Goal: Communication & Community: Answer question/provide support

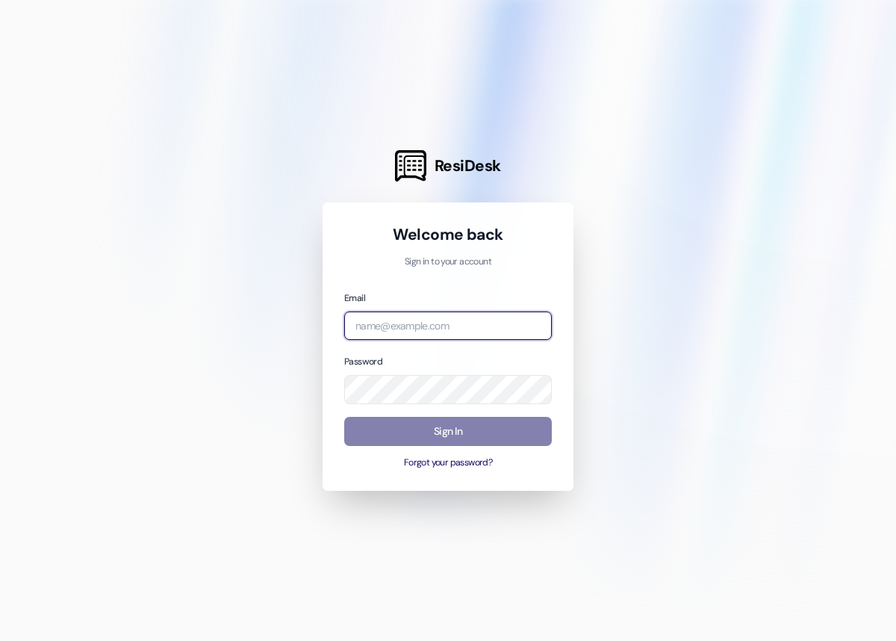
click at [399, 330] on input "email" at bounding box center [448, 325] width 208 height 29
type input "[PERSON_NAME][EMAIL_ADDRESS][DOMAIN_NAME]"
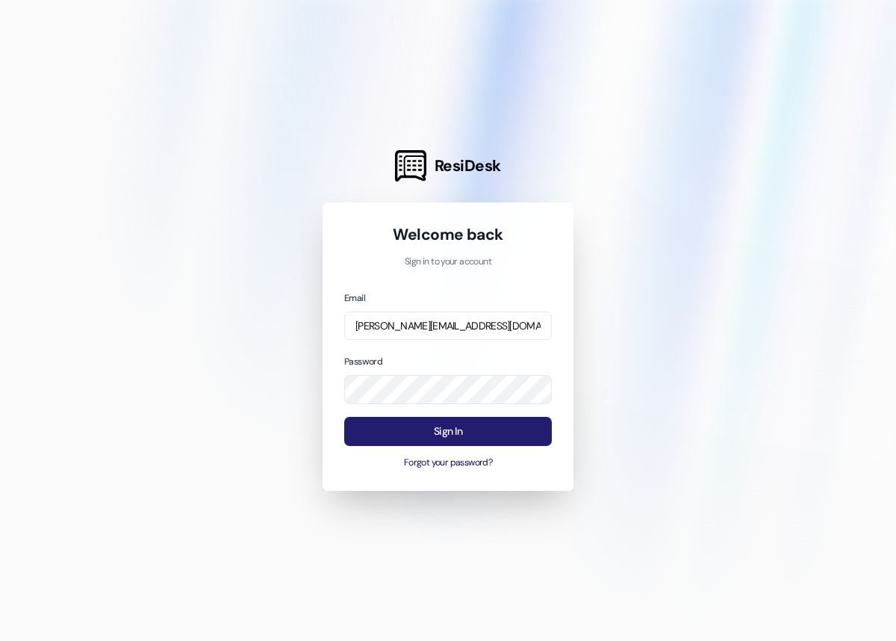
click at [421, 443] on button "Sign In" at bounding box center [448, 431] width 208 height 29
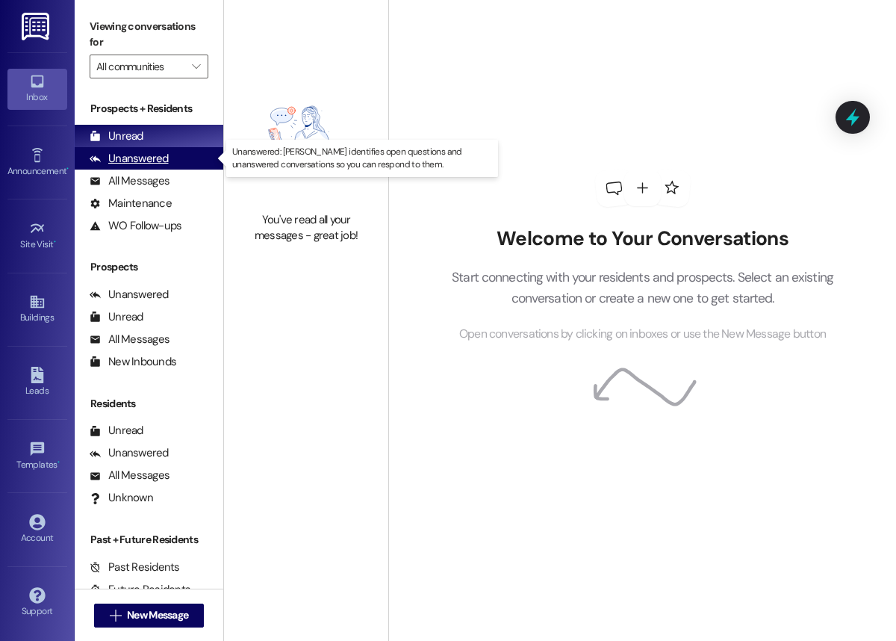
click at [168, 161] on div "Unanswered (0)" at bounding box center [149, 158] width 149 height 22
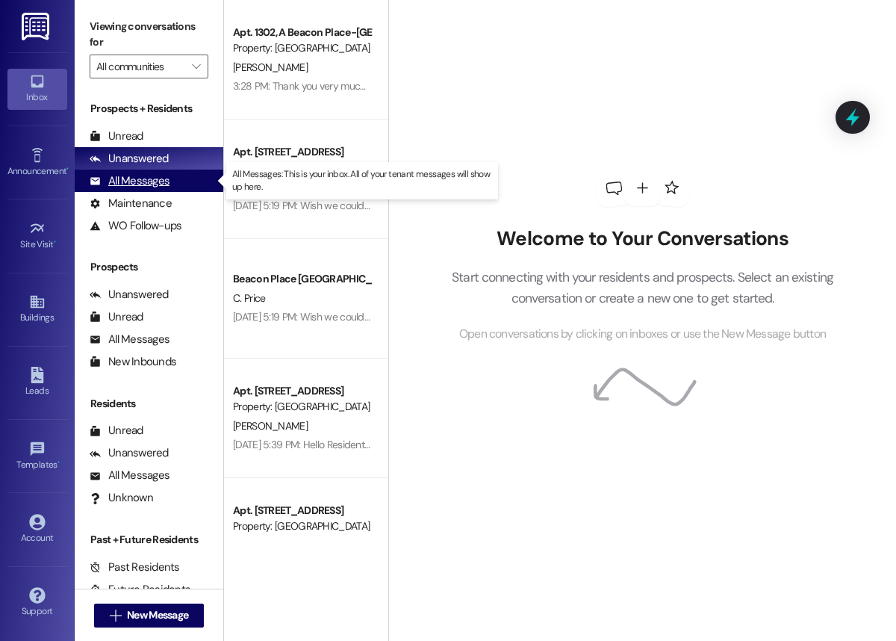
click at [169, 186] on div "All Messages (undefined)" at bounding box center [149, 180] width 149 height 22
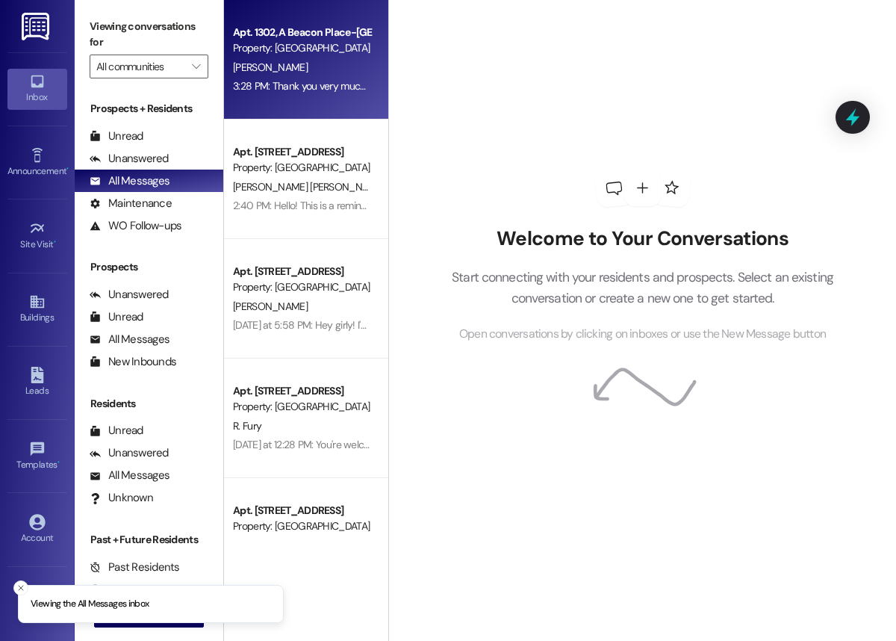
click at [331, 73] on div "[PERSON_NAME]" at bounding box center [301, 67] width 141 height 19
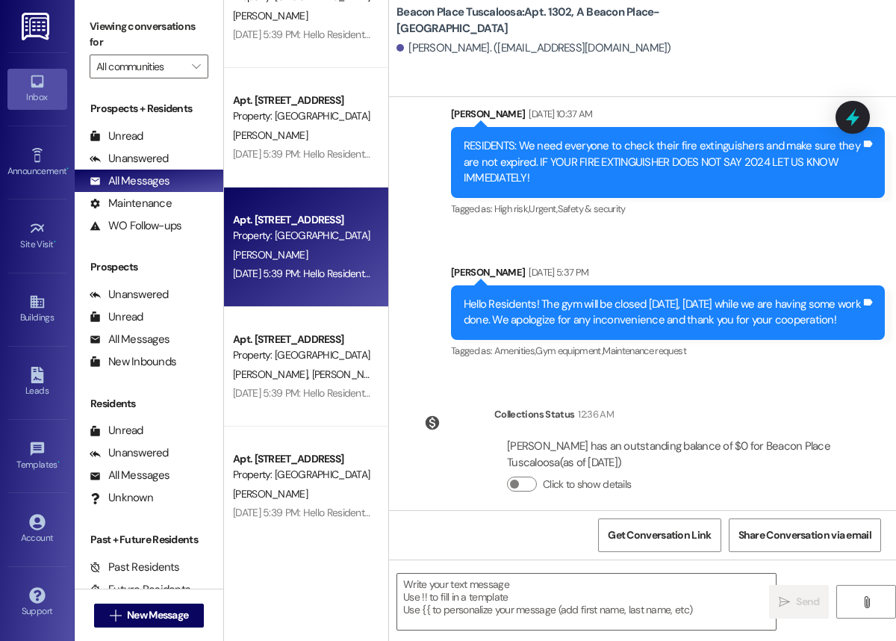
scroll to position [47715, 0]
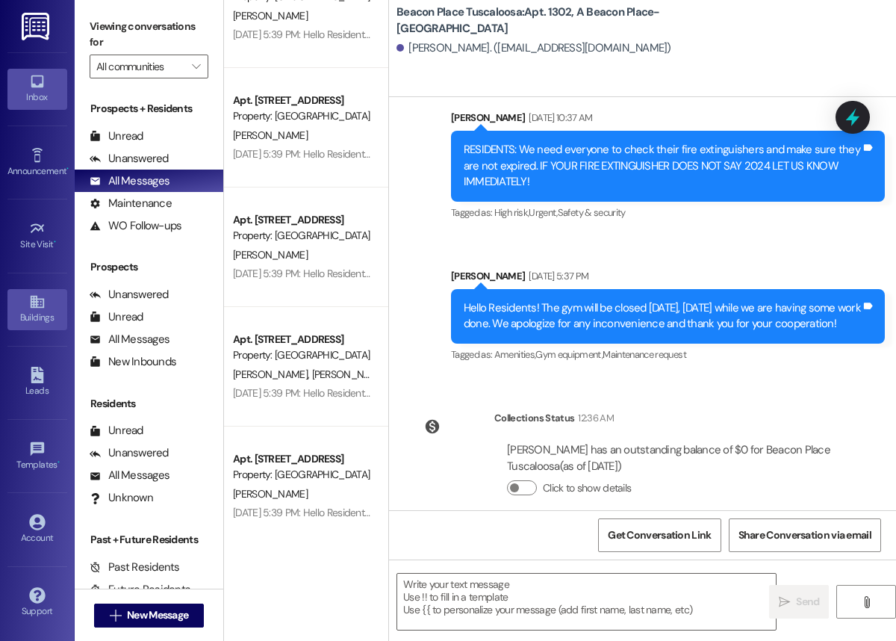
click at [37, 325] on div "Buildings" at bounding box center [37, 317] width 75 height 15
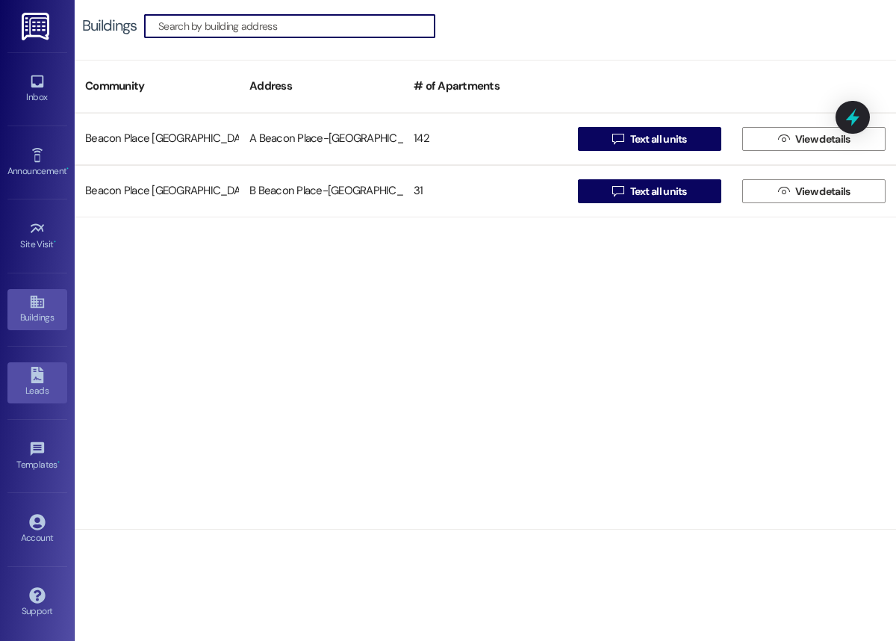
click at [43, 390] on div "Leads" at bounding box center [37, 390] width 75 height 15
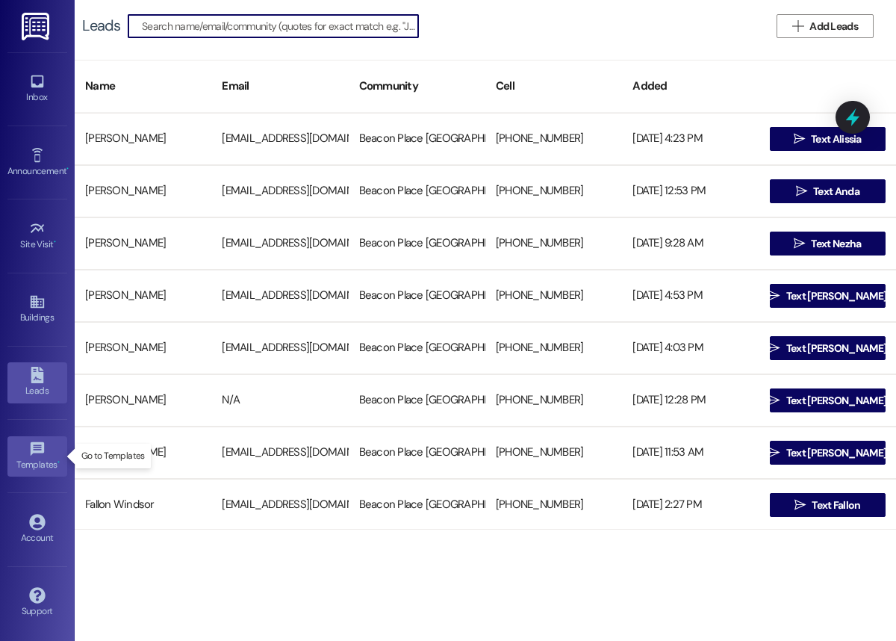
click at [48, 462] on div "Templates •" at bounding box center [37, 464] width 75 height 15
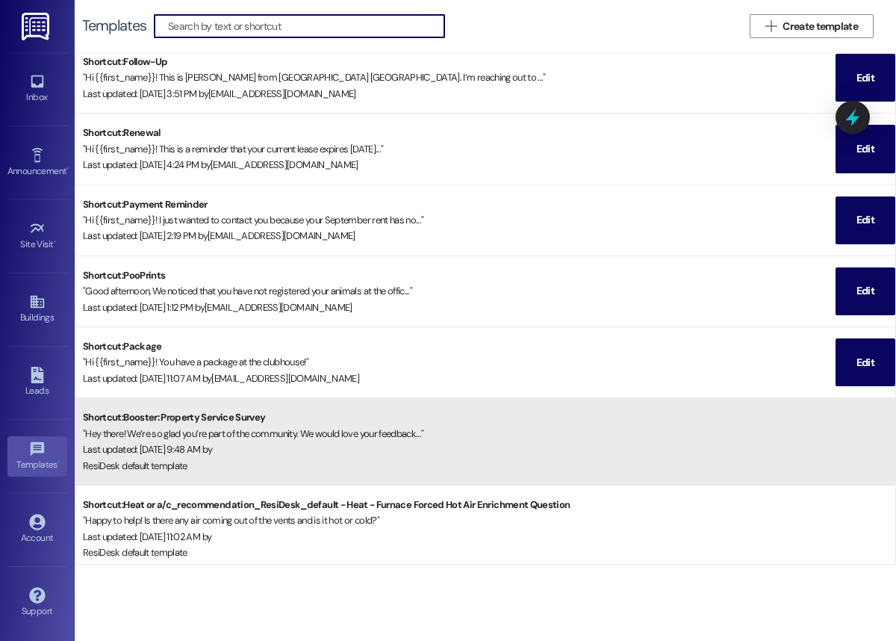
scroll to position [9, 0]
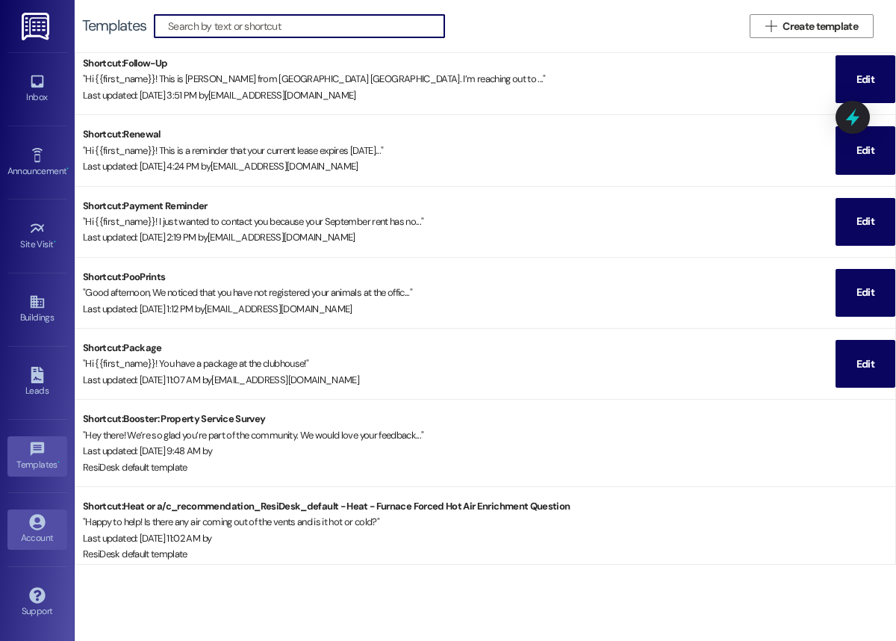
click at [59, 526] on link "Account" at bounding box center [37, 529] width 60 height 40
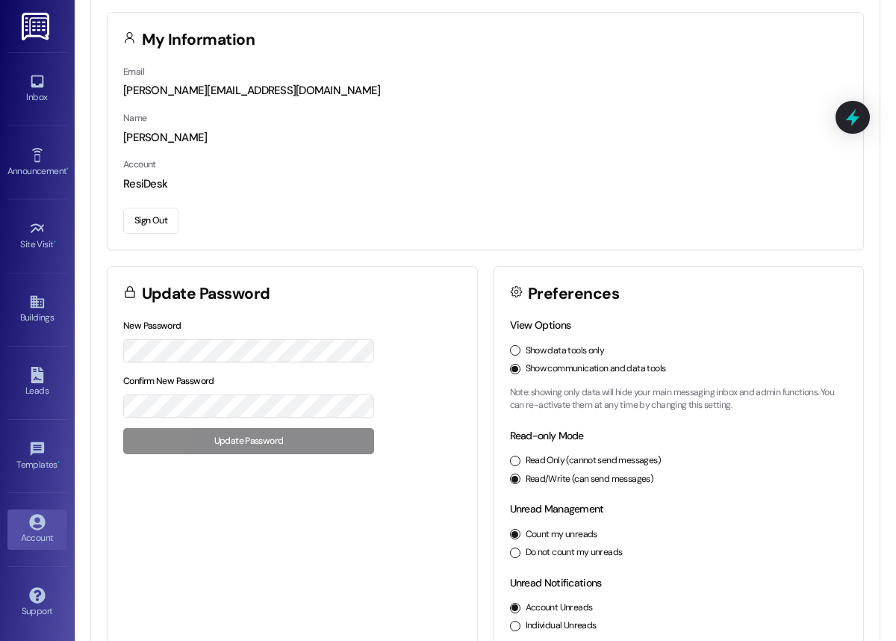
scroll to position [57, 0]
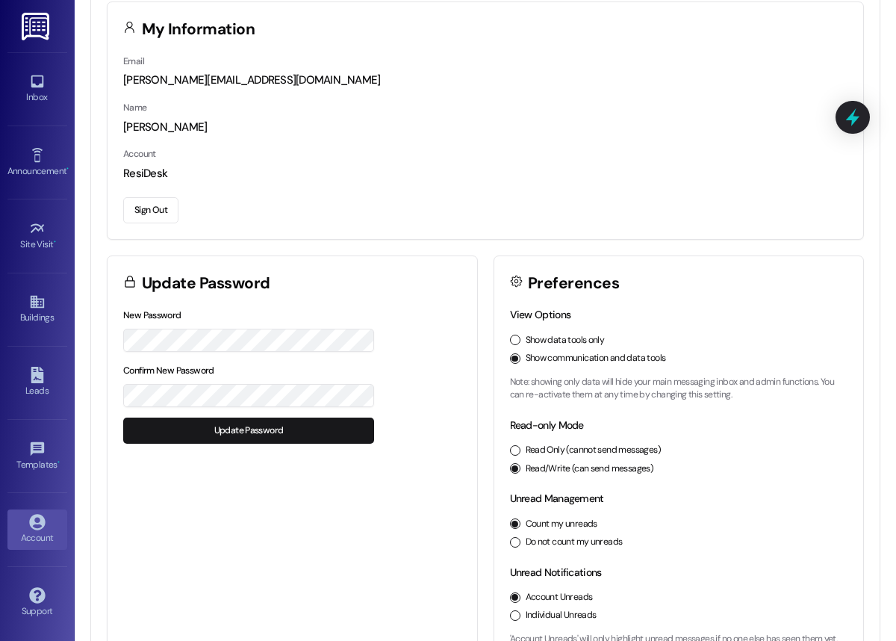
click at [166, 423] on button "Update Password" at bounding box center [248, 430] width 251 height 26
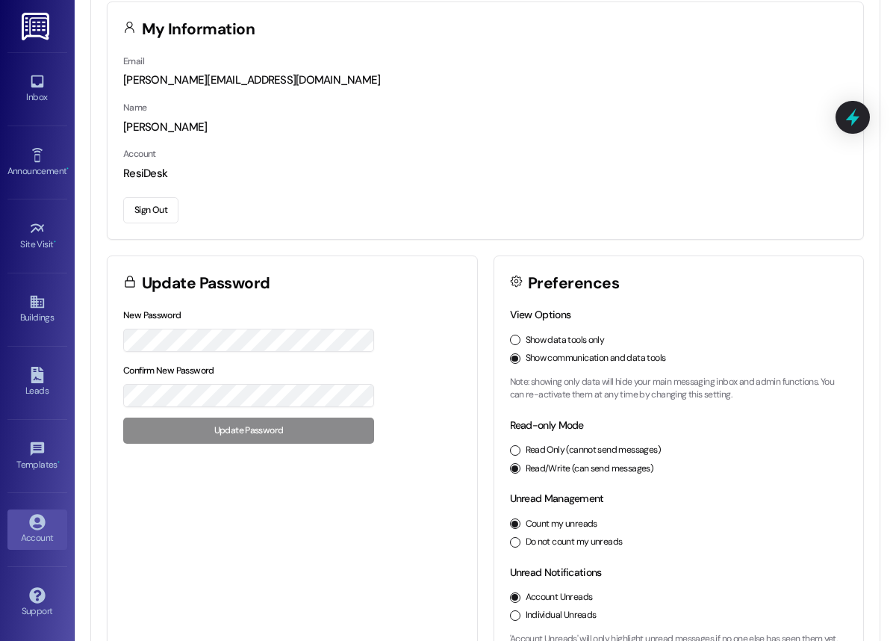
scroll to position [95, 0]
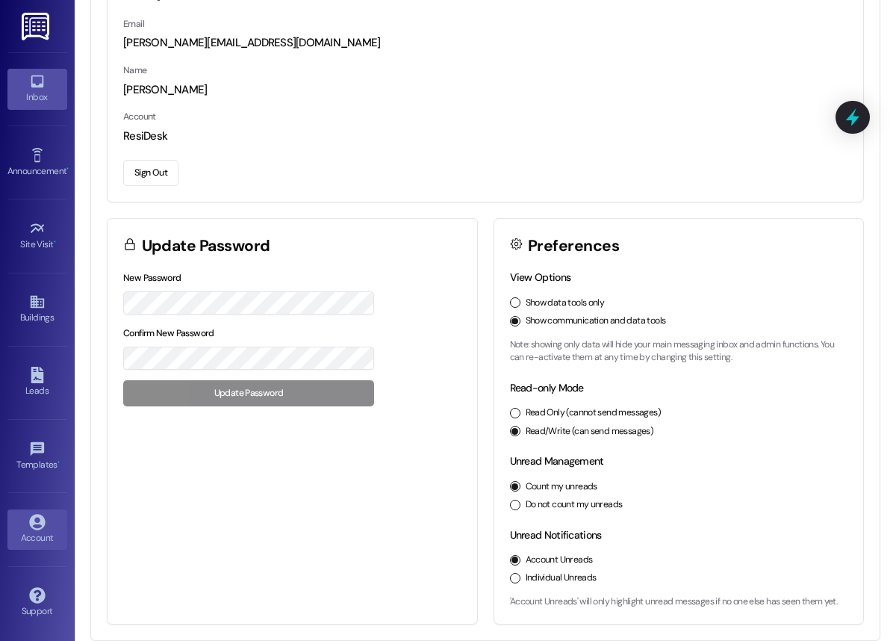
click at [52, 96] on div "Inbox" at bounding box center [37, 97] width 75 height 15
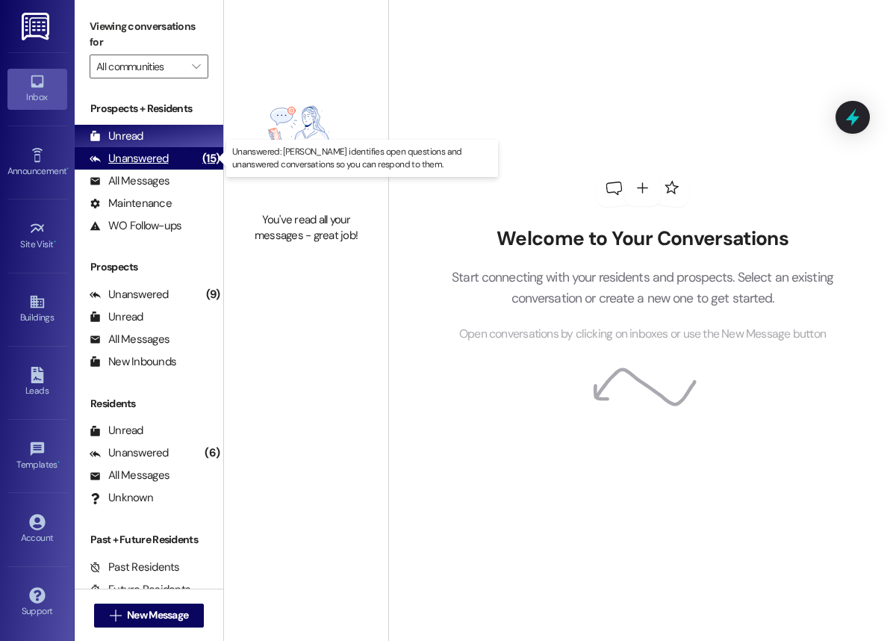
click at [161, 152] on div "Unanswered" at bounding box center [129, 159] width 79 height 16
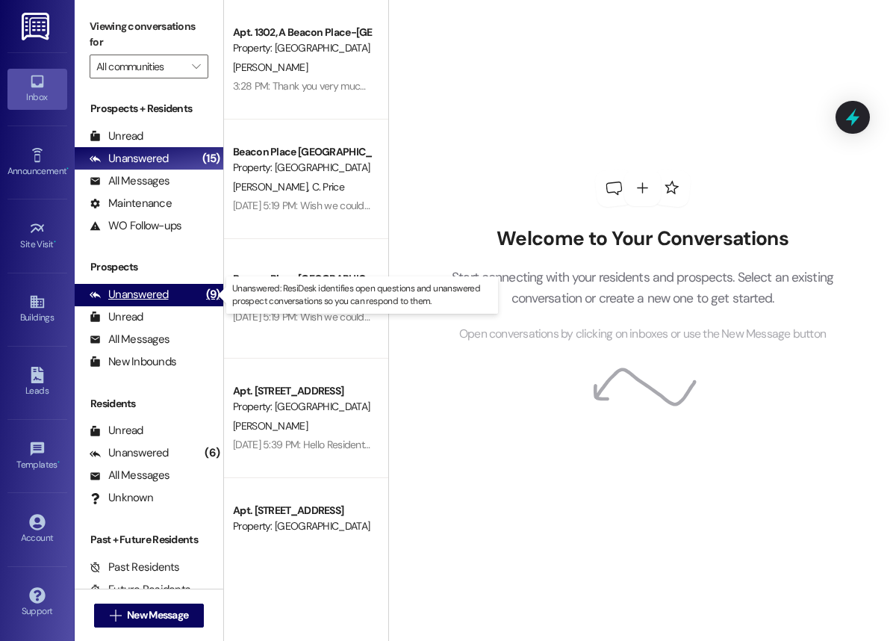
click at [185, 285] on div "Unanswered (9)" at bounding box center [149, 295] width 149 height 22
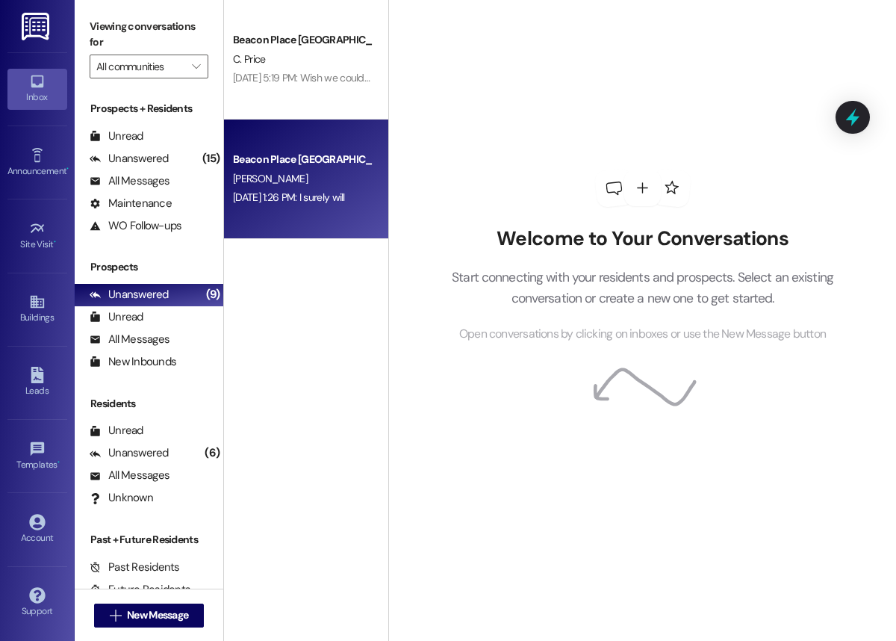
click at [326, 185] on div "[PERSON_NAME]" at bounding box center [301, 178] width 141 height 19
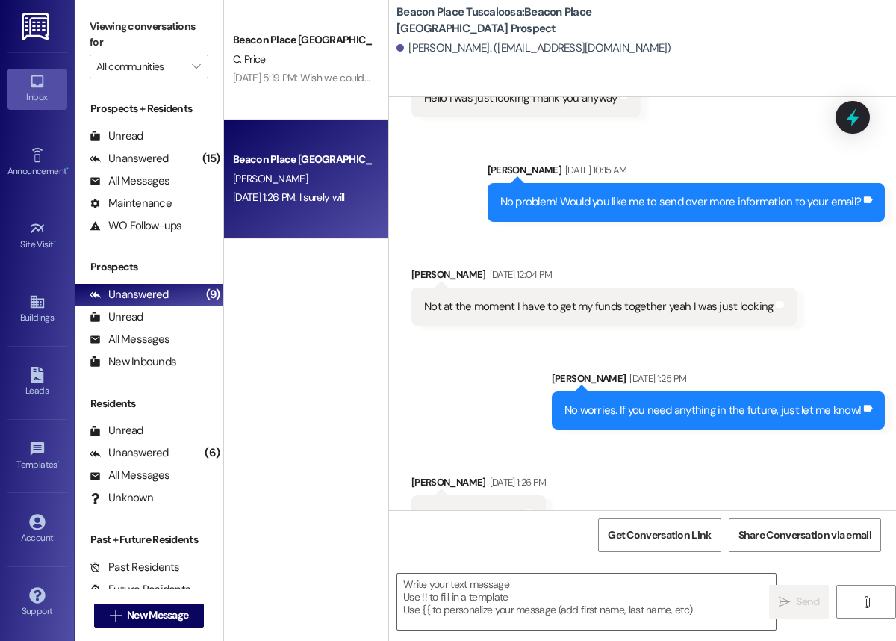
scroll to position [287, 0]
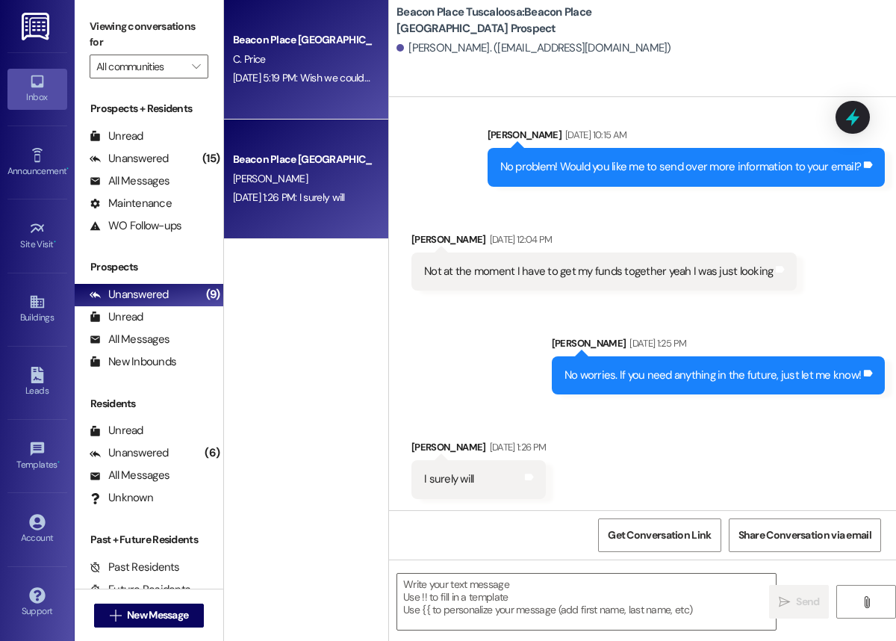
click at [293, 105] on div "Beacon Place [GEOGRAPHIC_DATA] C. Price [DATE] 5:19 PM: Wish we could make it […" at bounding box center [306, 59] width 164 height 119
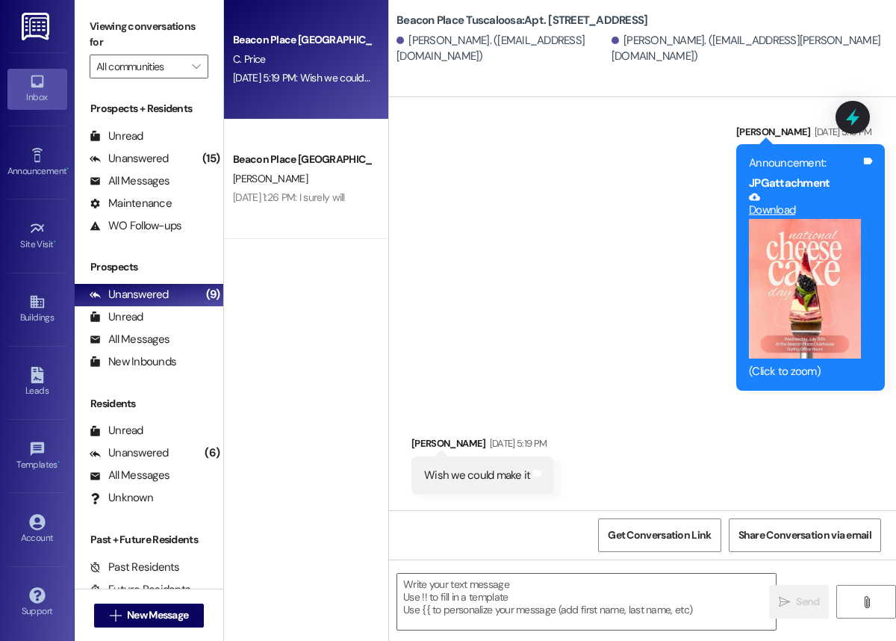
scroll to position [9627, 0]
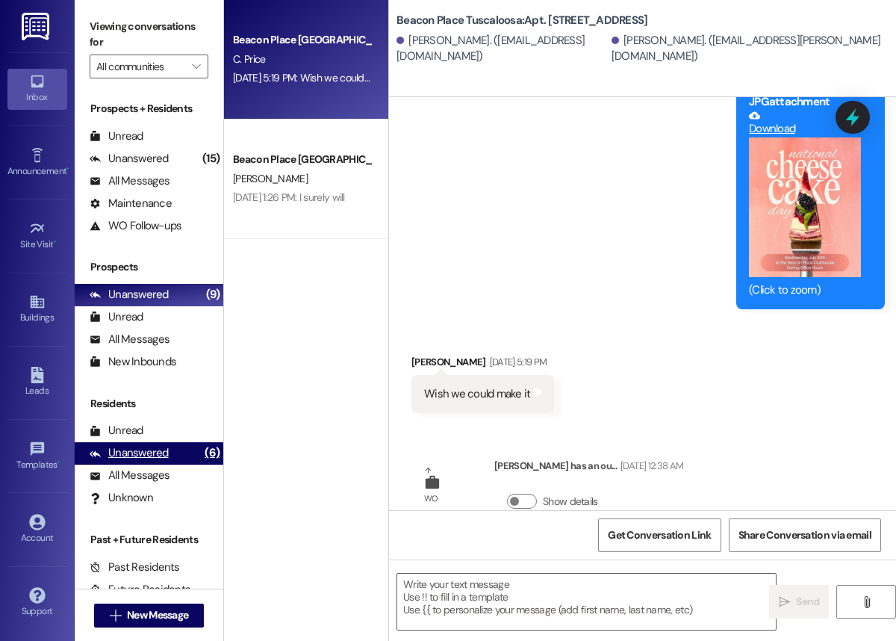
click at [177, 449] on div "Unanswered (6)" at bounding box center [149, 453] width 149 height 22
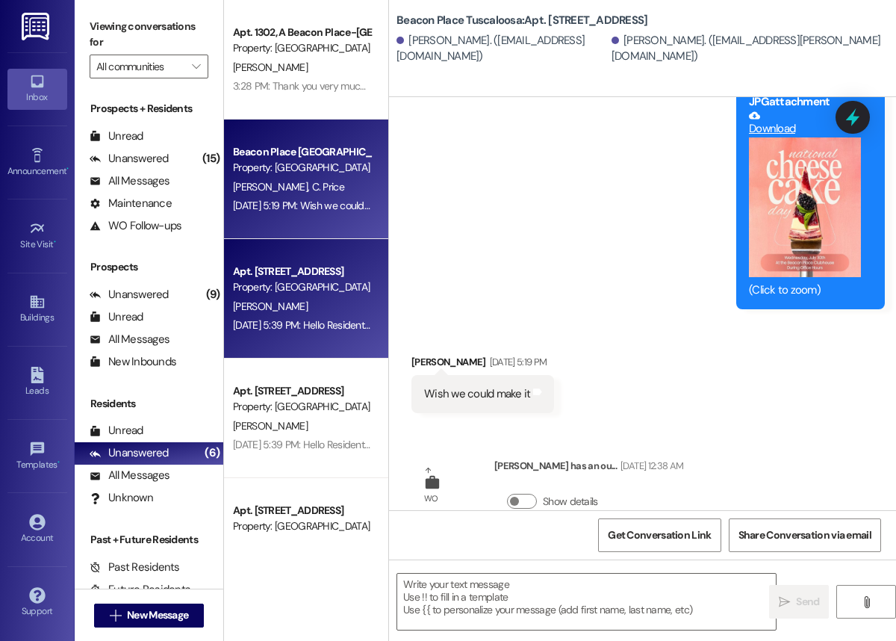
click at [300, 295] on div "Apt. [STREET_ADDRESS] Property: [GEOGRAPHIC_DATA] [GEOGRAPHIC_DATA]" at bounding box center [301, 279] width 141 height 35
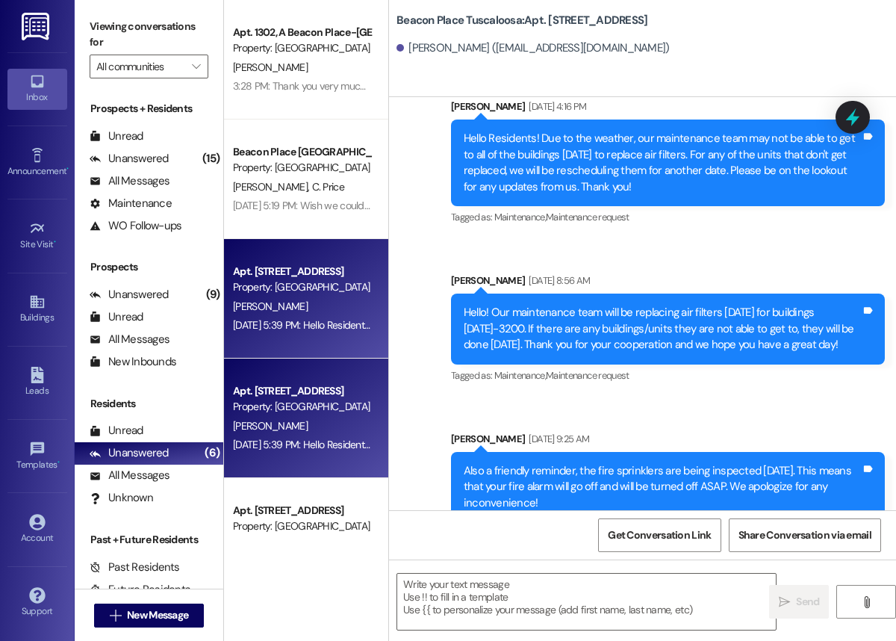
scroll to position [76, 0]
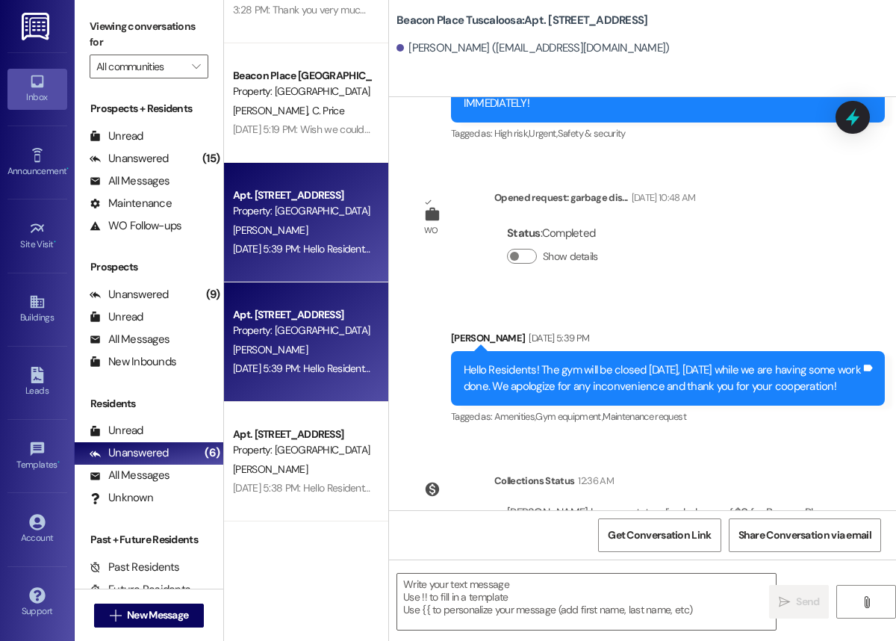
click at [313, 352] on div "[PERSON_NAME]" at bounding box center [301, 349] width 141 height 19
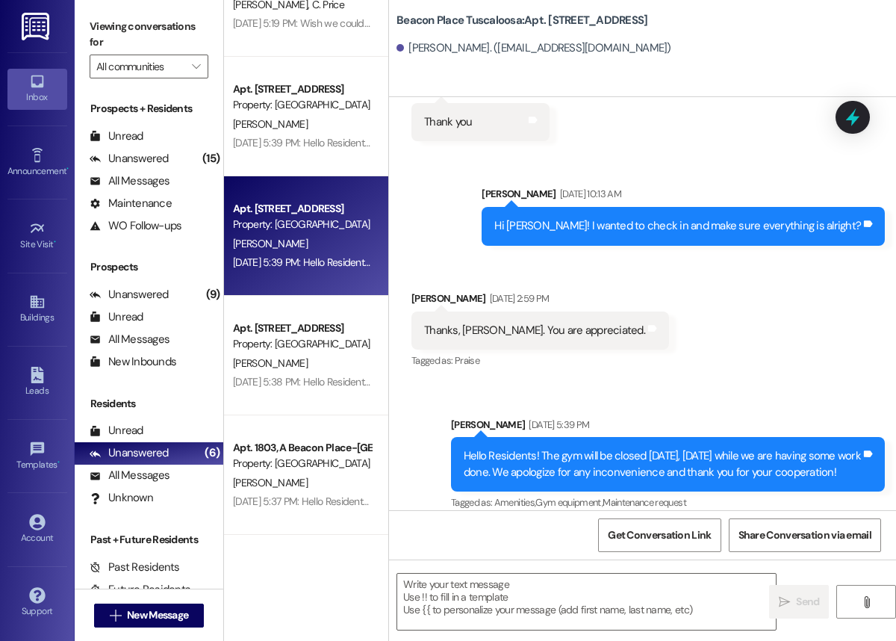
scroll to position [62027, 0]
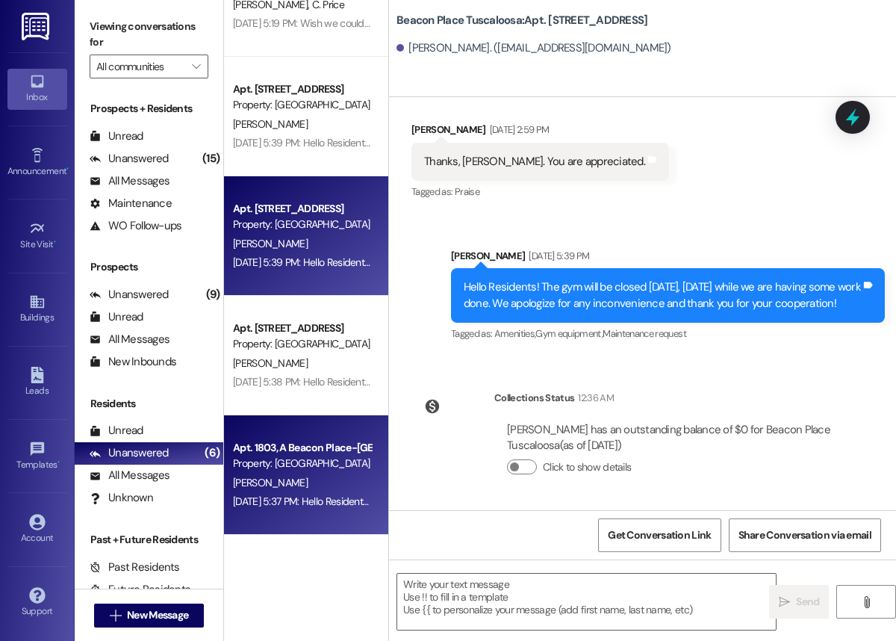
click at [314, 450] on div "Apt. 1803, A Beacon Place-[GEOGRAPHIC_DATA]" at bounding box center [302, 448] width 138 height 16
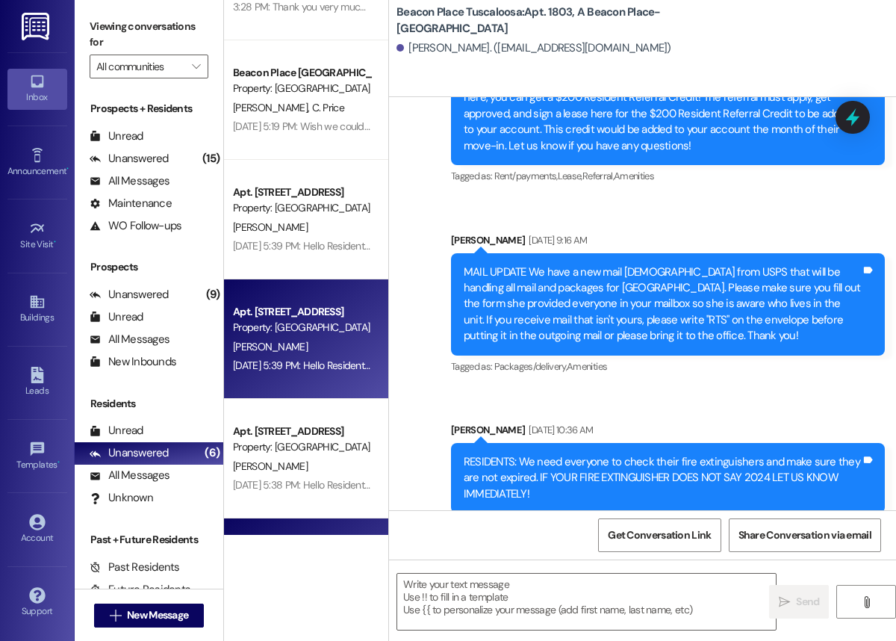
scroll to position [0, 0]
